Goal: Task Accomplishment & Management: Use online tool/utility

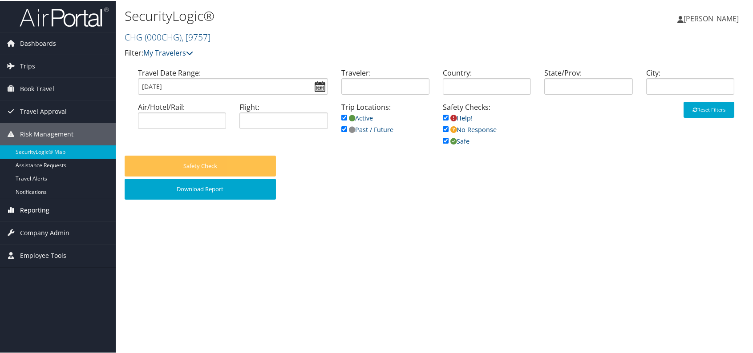
click at [41, 213] on span "Reporting" at bounding box center [34, 209] width 29 height 22
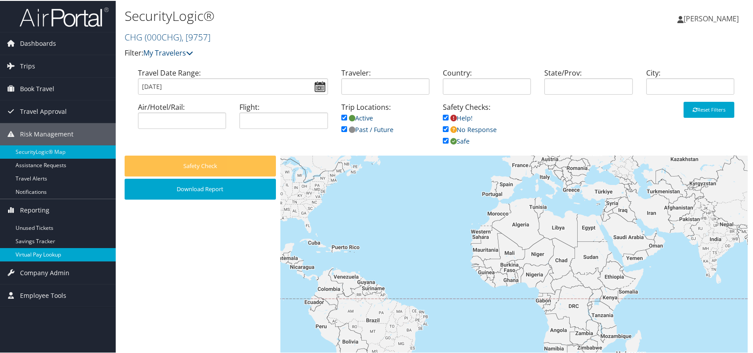
click at [47, 252] on link "Virtual Pay Lookup" at bounding box center [58, 253] width 116 height 13
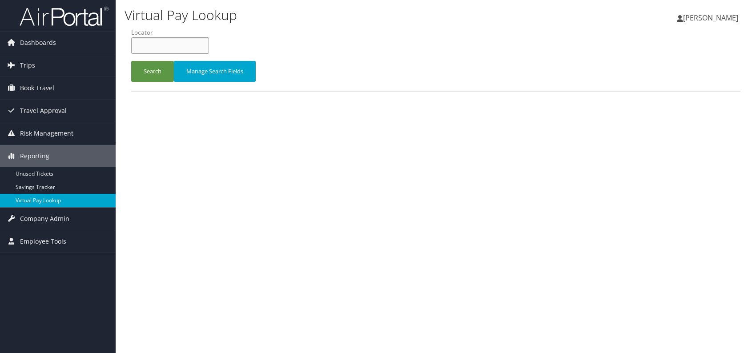
paste input "MESSVK"
type input "MESSVK"
click at [161, 67] on button "Search" at bounding box center [152, 71] width 43 height 21
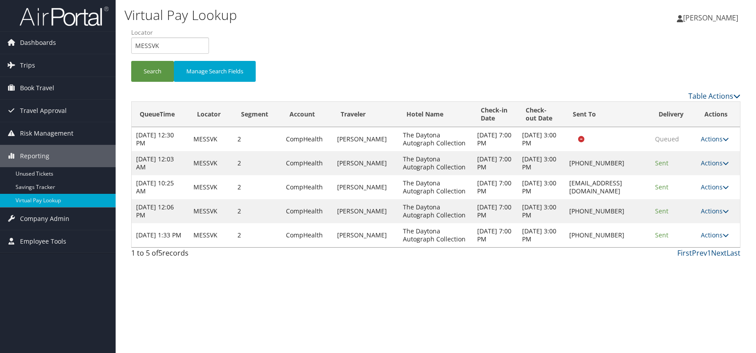
click at [719, 230] on td "Actions Resend Logs Delivery Information View Itinerary" at bounding box center [719, 235] width 44 height 24
click at [722, 241] on td "Actions Resend Logs Delivery Information View Itinerary" at bounding box center [719, 235] width 44 height 24
click at [715, 235] on link "Actions" at bounding box center [715, 235] width 28 height 8
click at [684, 264] on link "Logs" at bounding box center [689, 262] width 76 height 15
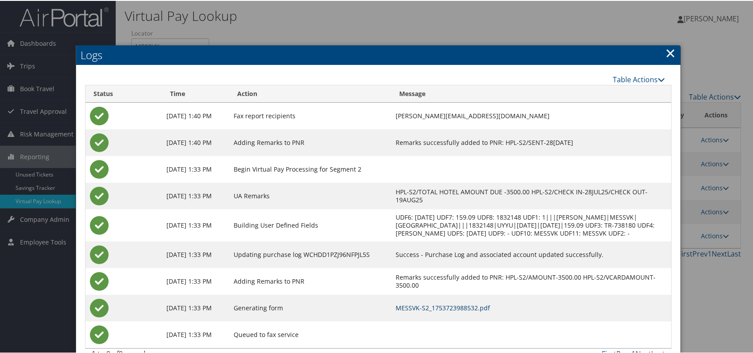
click at [458, 311] on link "MESSVK-S2_1753723988532.pdf" at bounding box center [443, 307] width 94 height 8
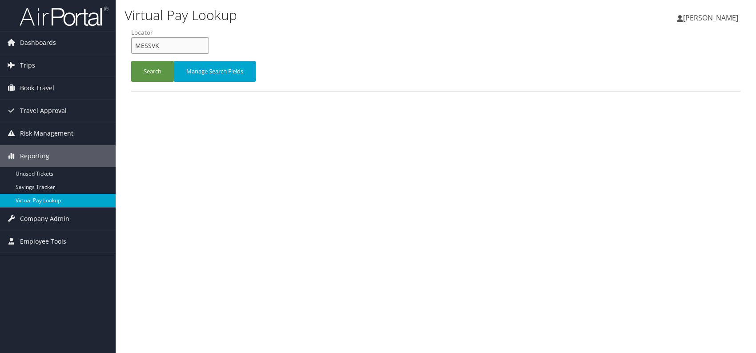
drag, startPoint x: 144, startPoint y: 48, endPoint x: 123, endPoint y: 44, distance: 20.8
click at [117, 47] on div "Virtual Pay Lookup [PERSON_NAME] [PERSON_NAME] My Settings Travel Agency Contac…" at bounding box center [436, 176] width 641 height 353
paste input "CJQSXN"
type input "CJQSXN"
paste input "CJQSXN"
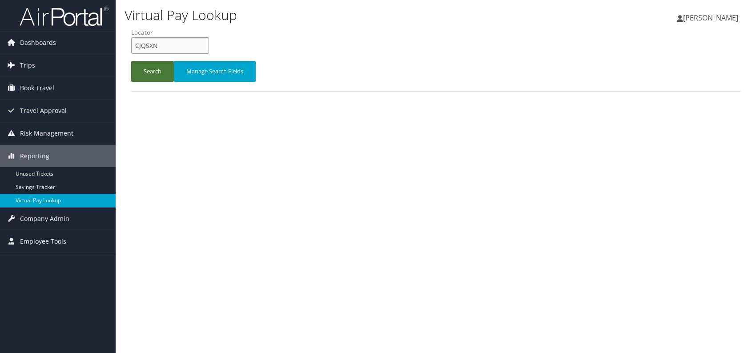
type input "CJQSXN"
click at [161, 77] on button "Search" at bounding box center [152, 71] width 43 height 21
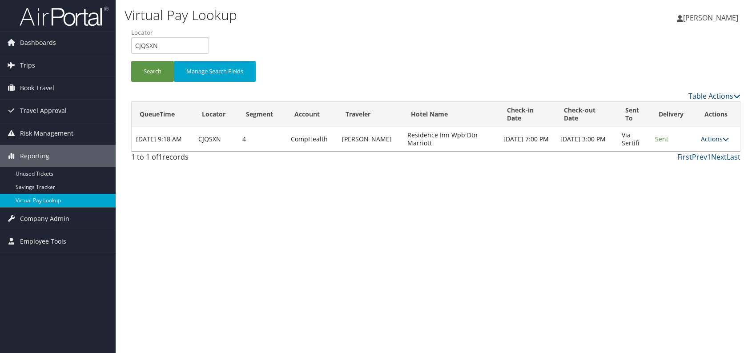
click at [715, 136] on link "Actions" at bounding box center [715, 139] width 28 height 8
click at [696, 166] on link "Logs" at bounding box center [698, 166] width 56 height 15
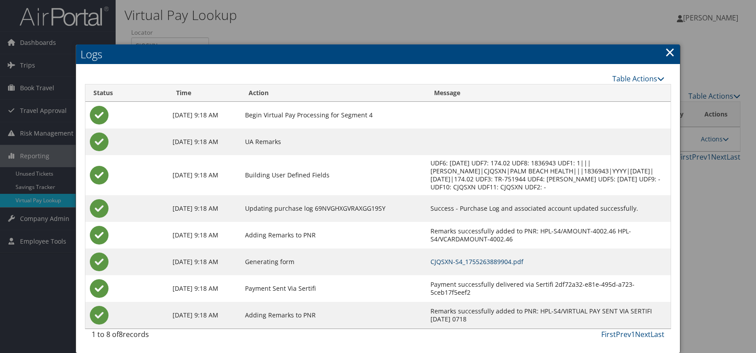
click at [521, 259] on link "CJQSXN-S4_1755263889904.pdf" at bounding box center [477, 262] width 93 height 8
